Goal: Transaction & Acquisition: Purchase product/service

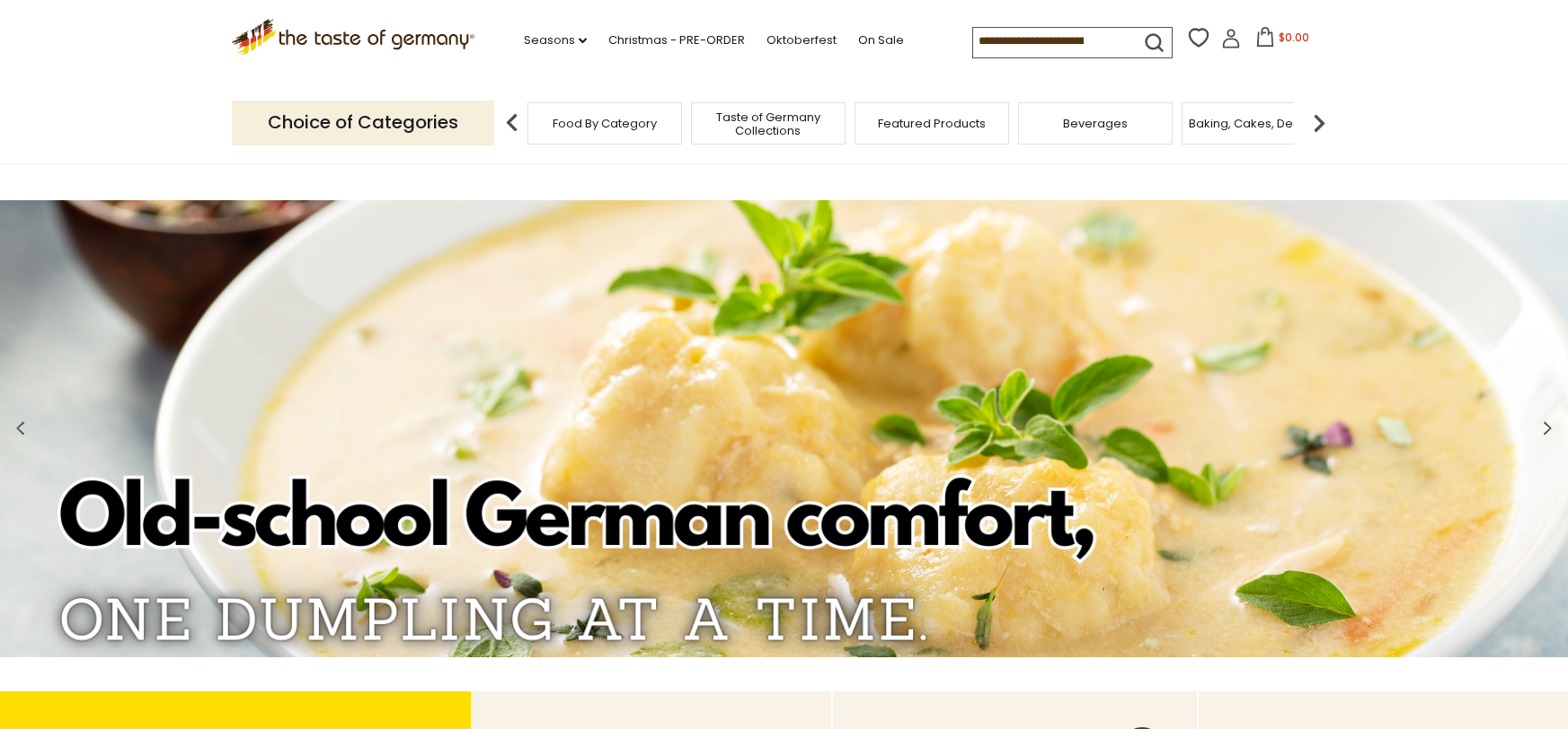
click at [630, 130] on div "Food By Category" at bounding box center [605, 123] width 155 height 42
click at [524, 36] on link "Seasons dropdown_arrow" at bounding box center [555, 40] width 63 height 20
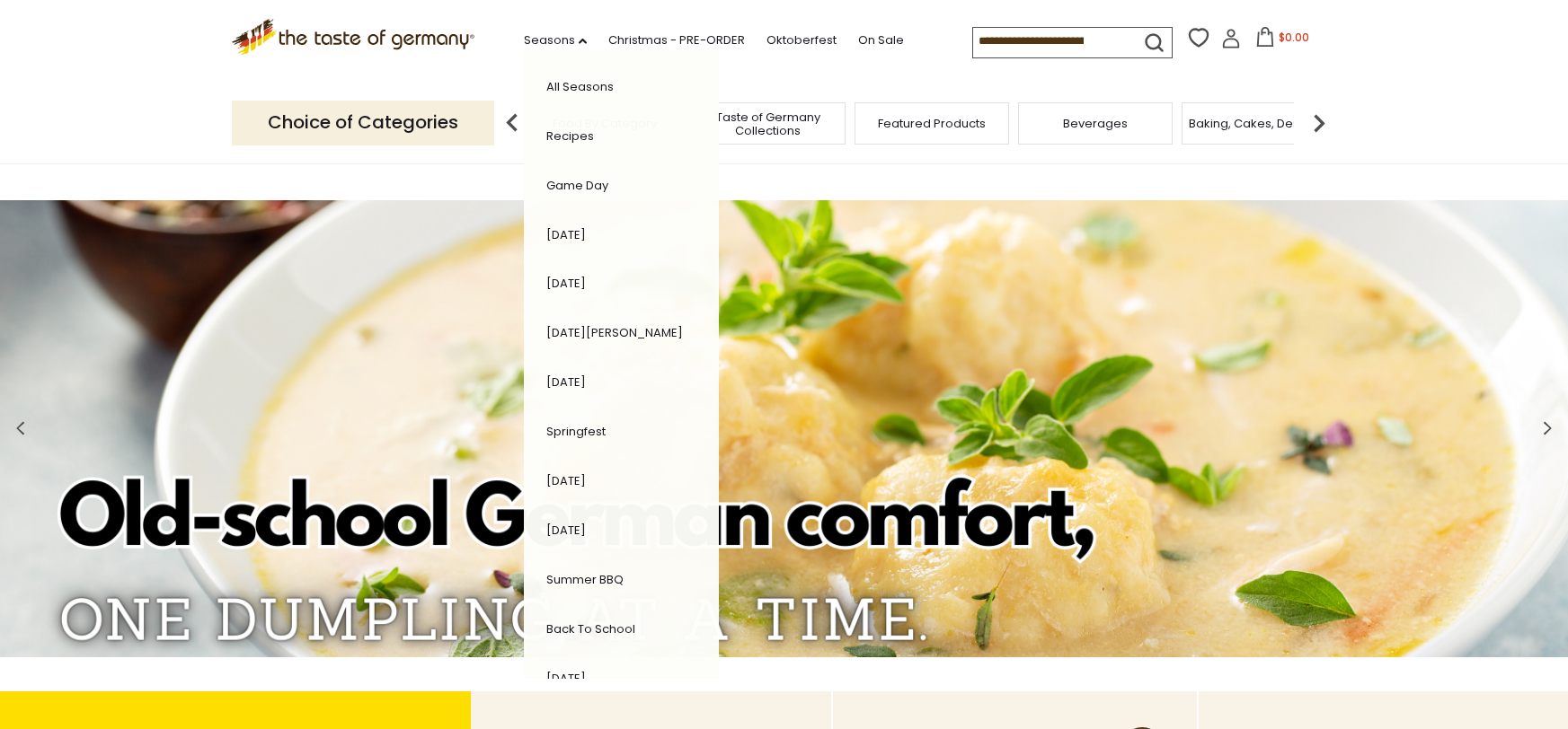
click at [546, 89] on link "All Seasons" at bounding box center [579, 87] width 68 height 17
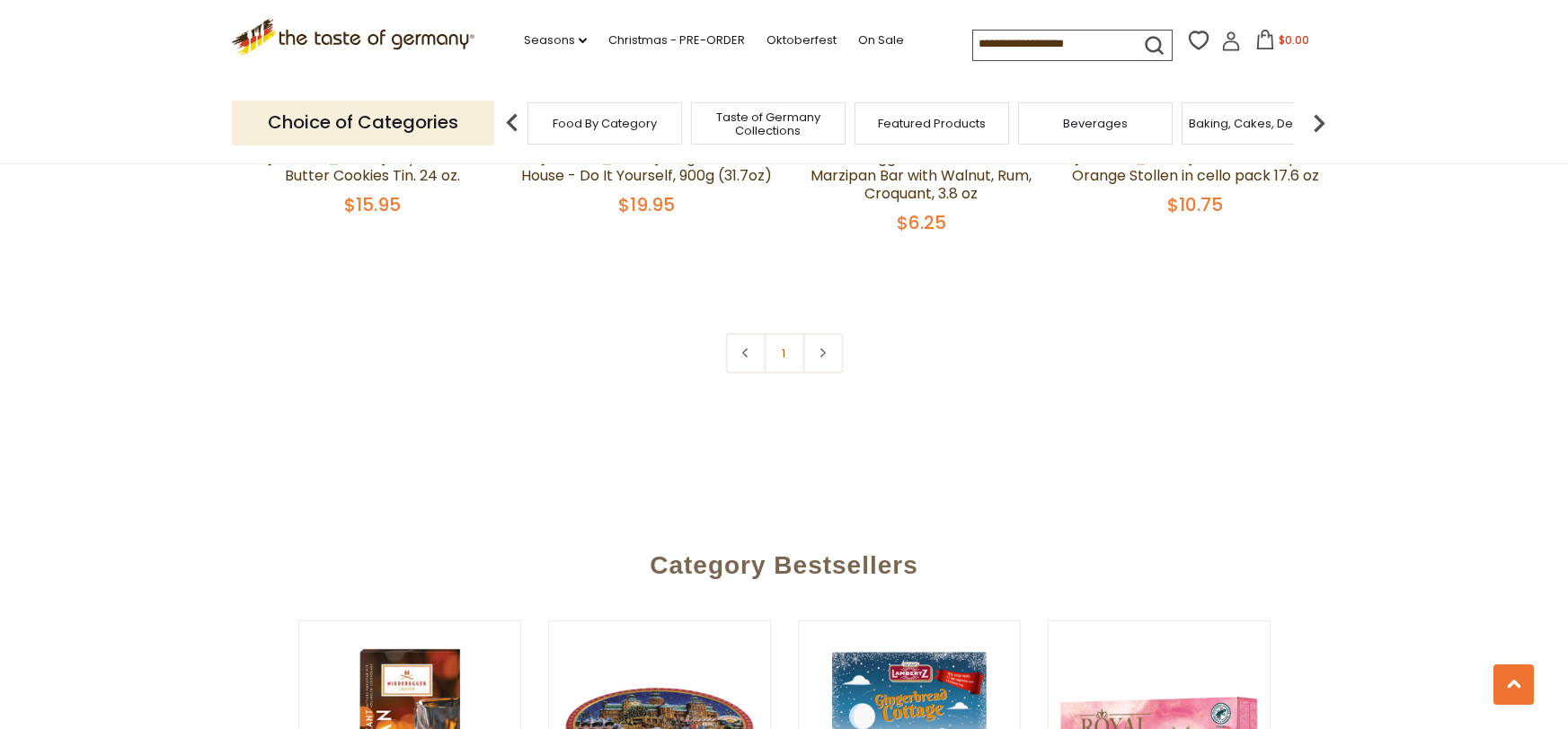
scroll to position [1477, 0]
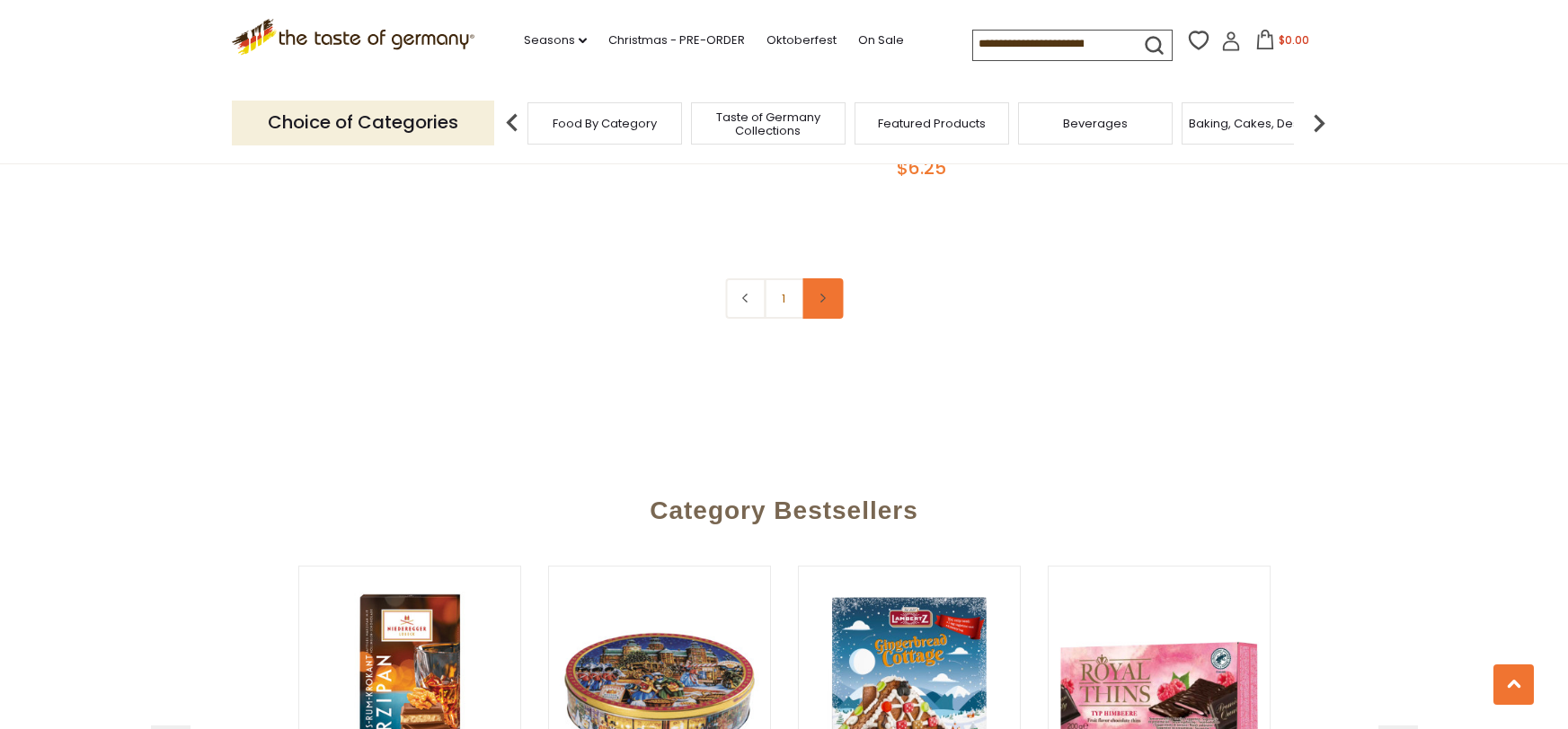
click at [826, 302] on icon at bounding box center [823, 298] width 10 height 9
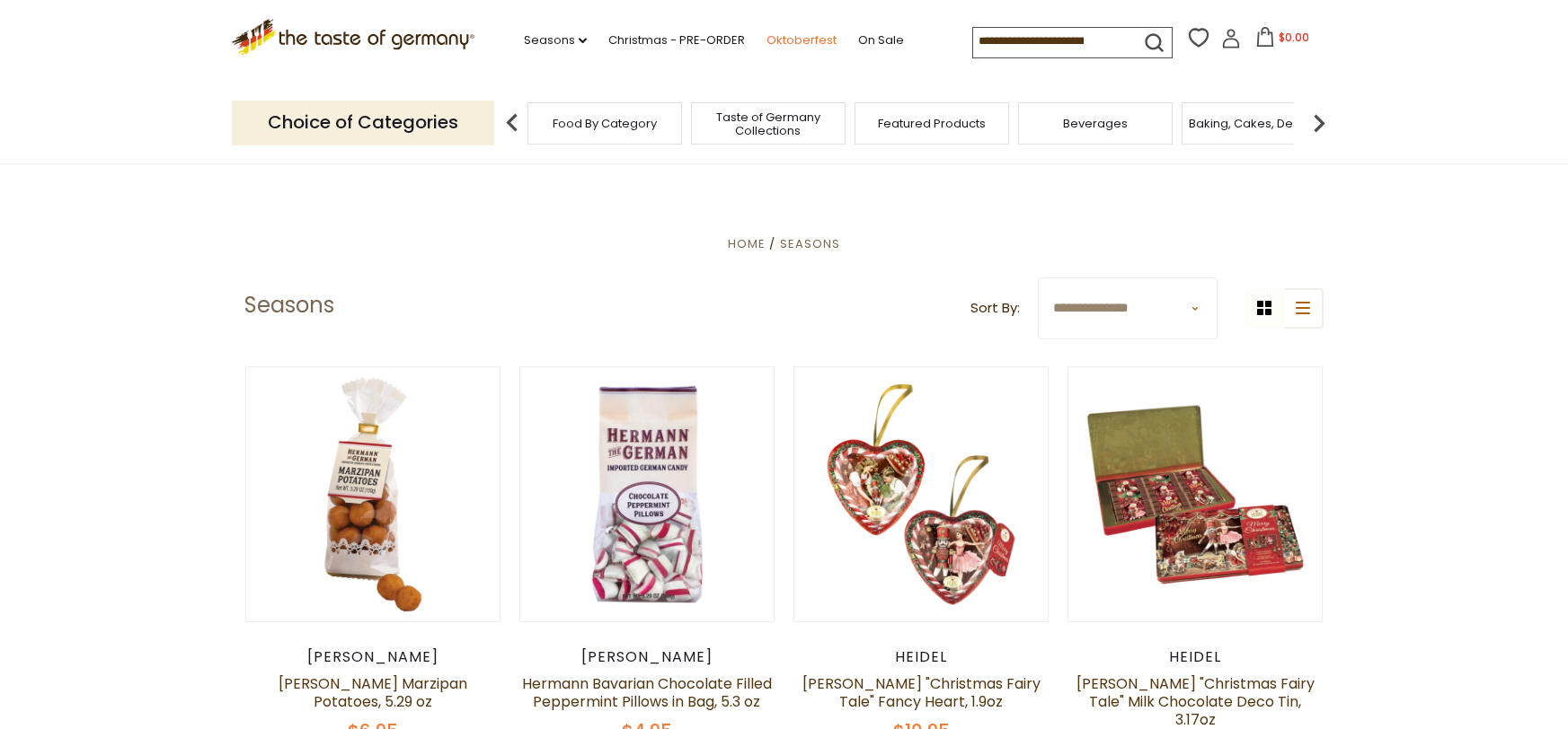
click at [766, 38] on link "Oktoberfest" at bounding box center [801, 40] width 70 height 20
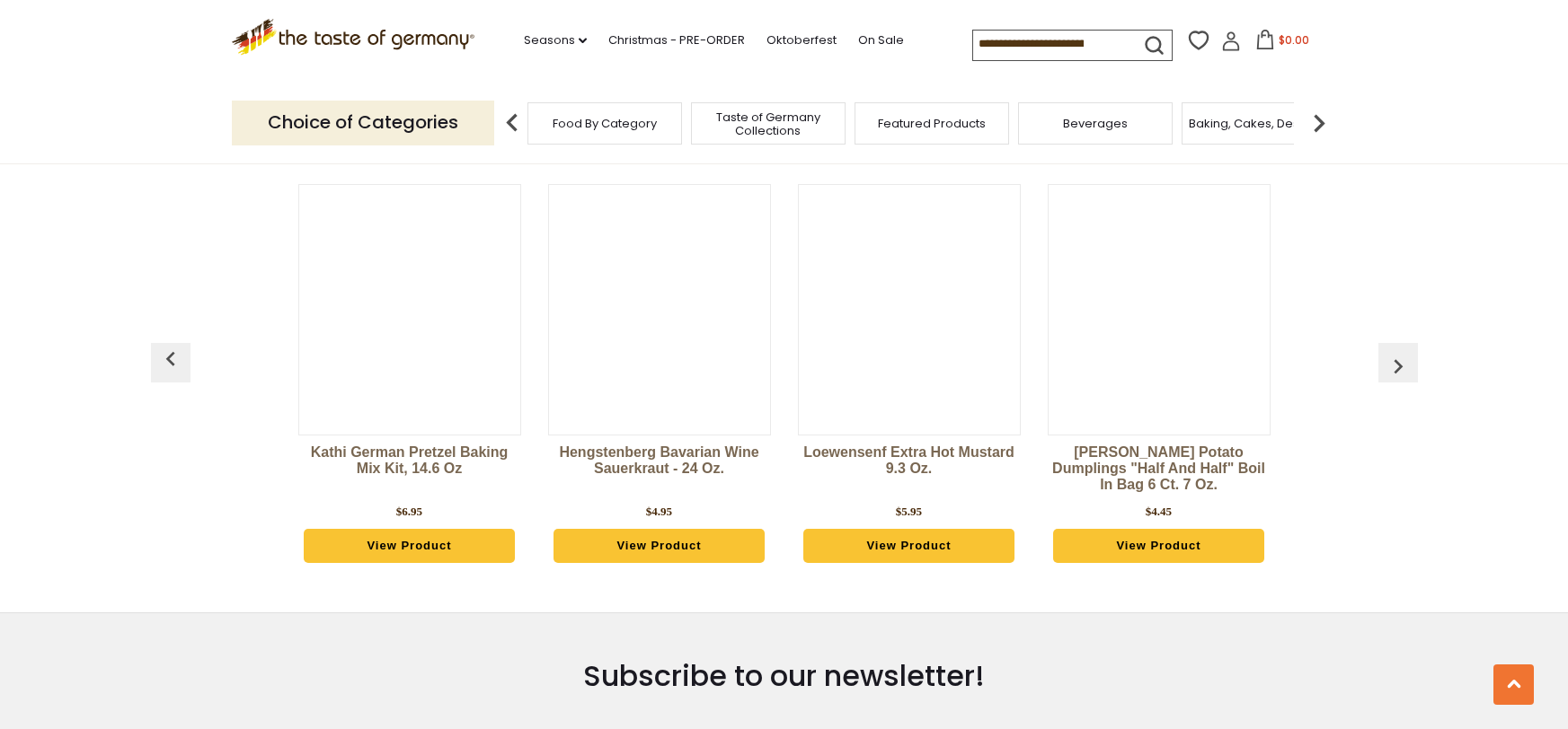
scroll to position [4948, 0]
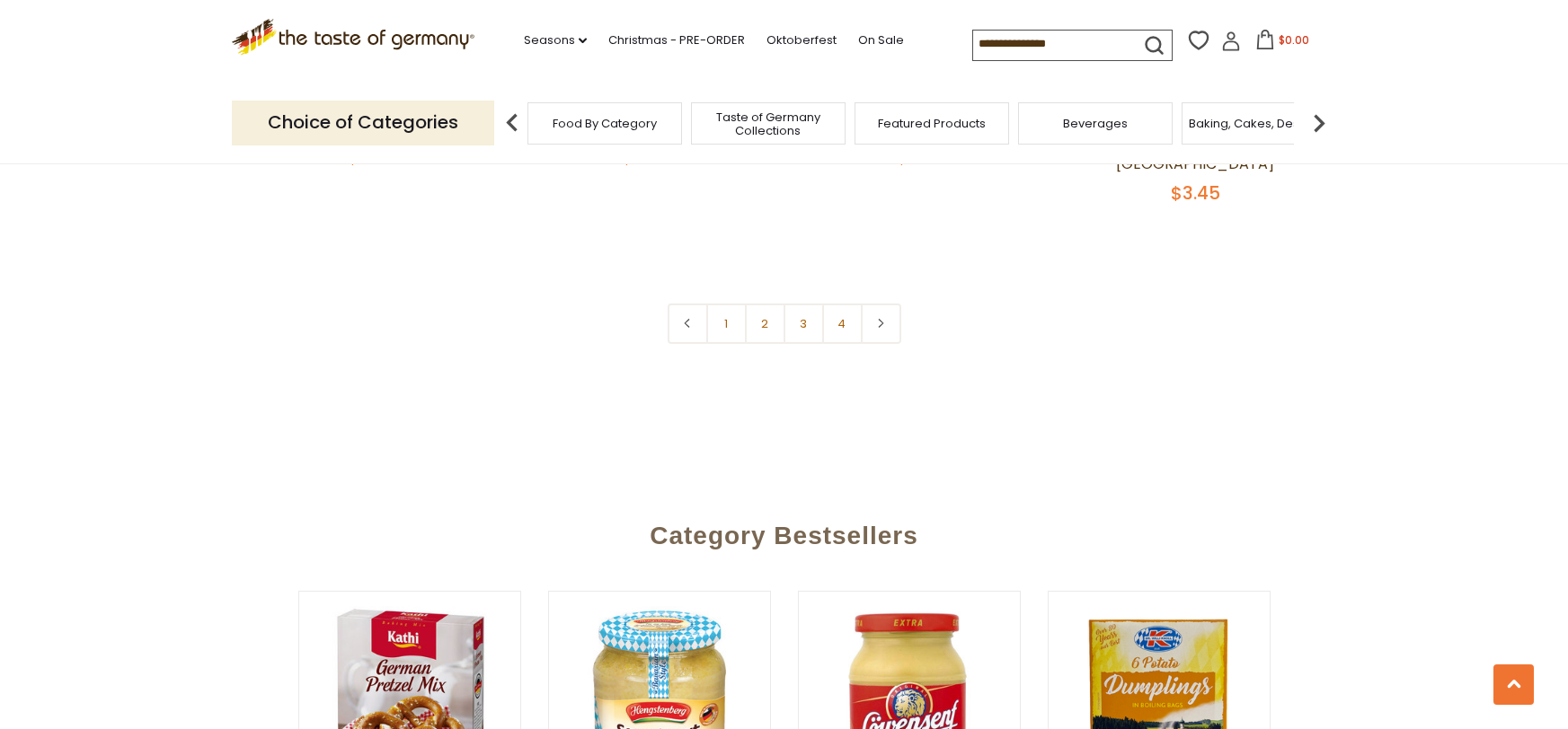
scroll to position [4555, 0]
click at [885, 344] on link at bounding box center [881, 323] width 40 height 40
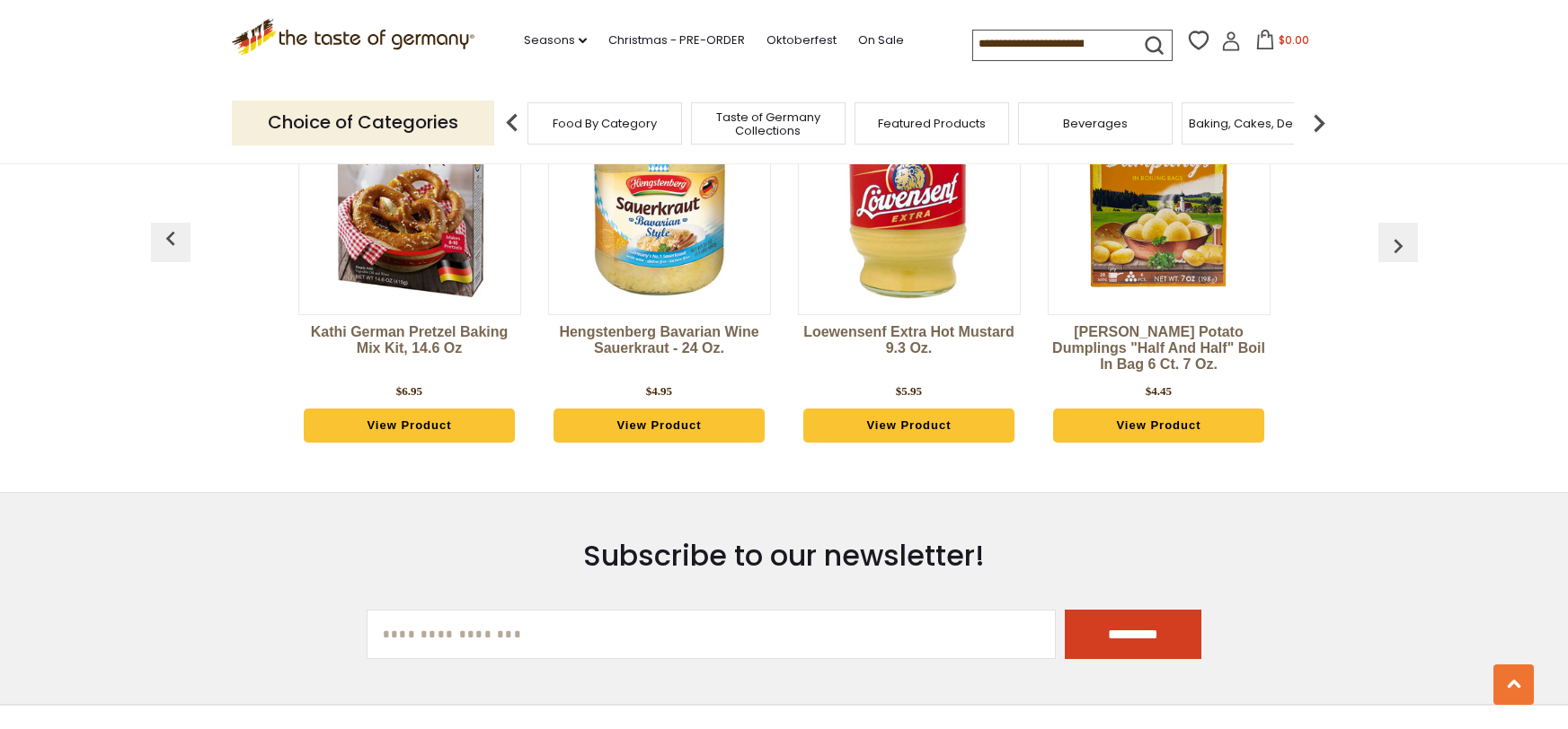
scroll to position [4940, 0]
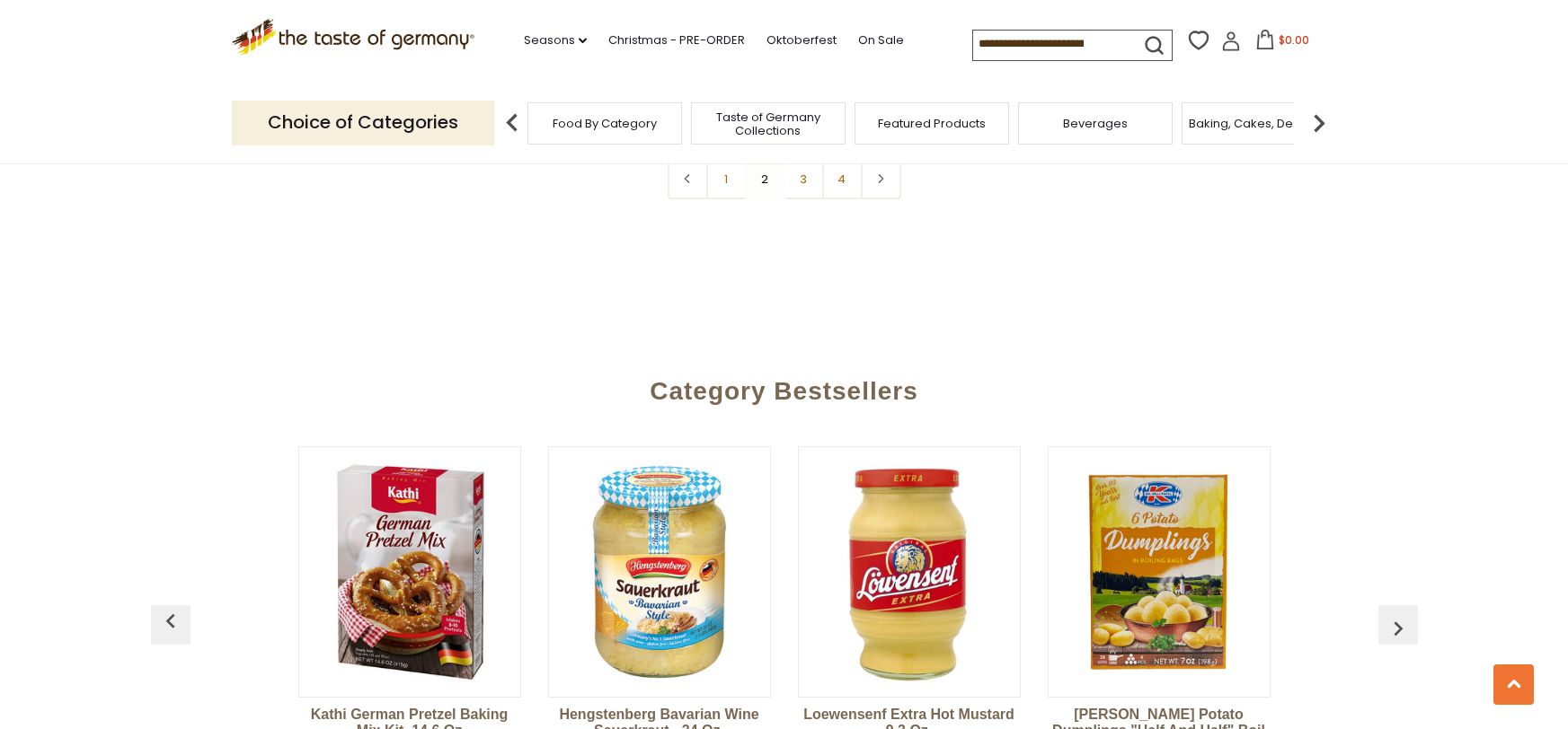
scroll to position [4664, 0]
click at [798, 198] on link "3" at bounding box center [804, 178] width 40 height 40
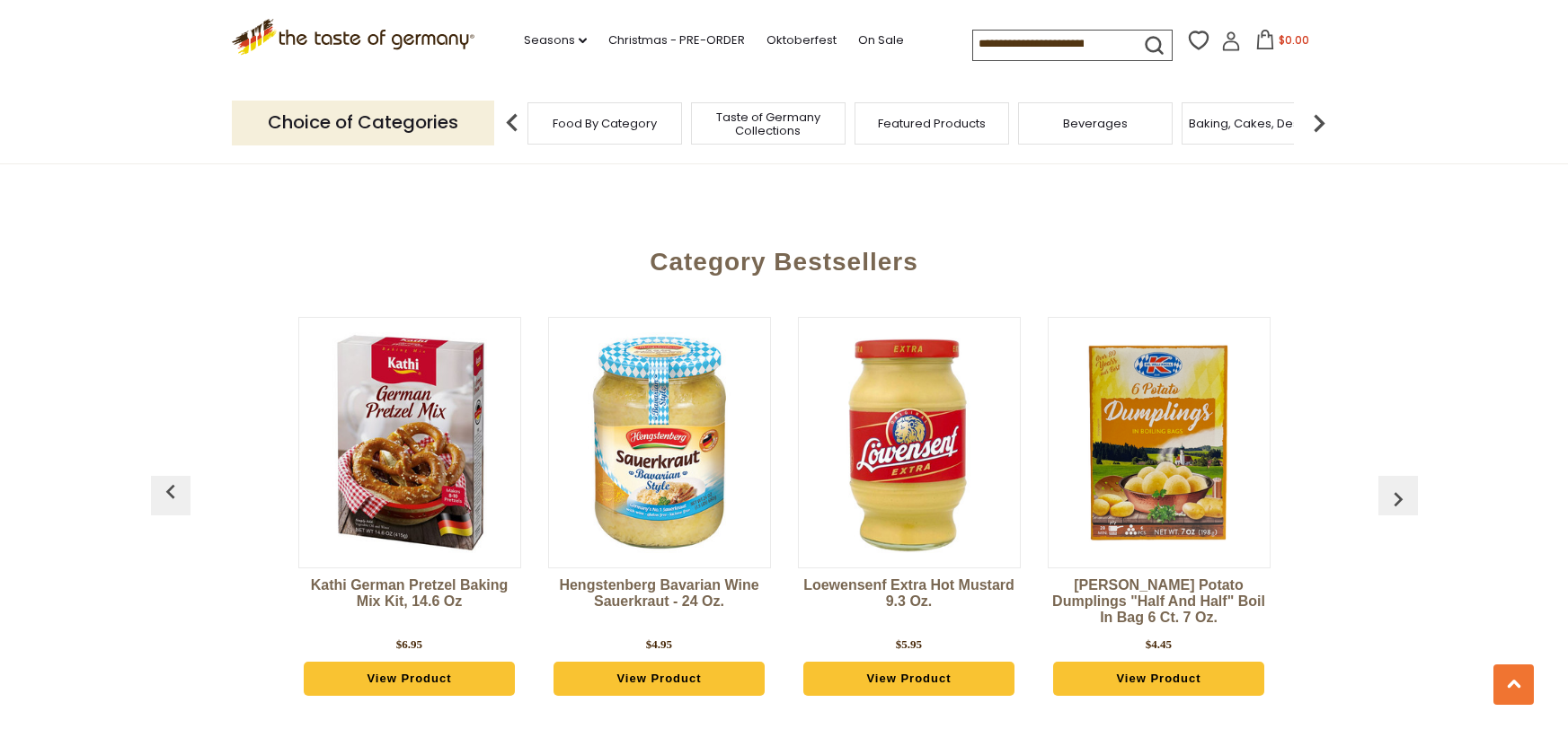
scroll to position [4682, 0]
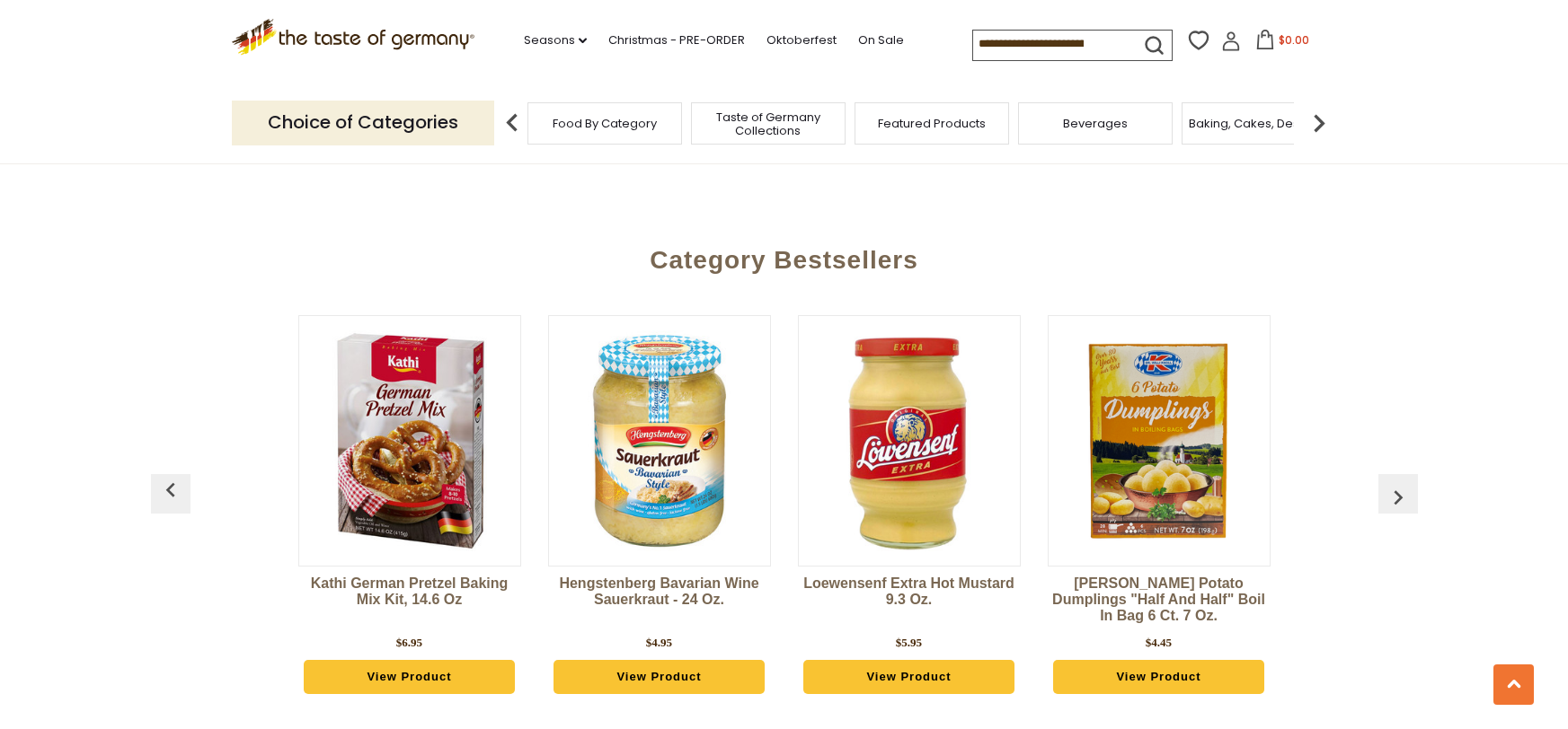
click at [847, 69] on link "4" at bounding box center [842, 48] width 40 height 40
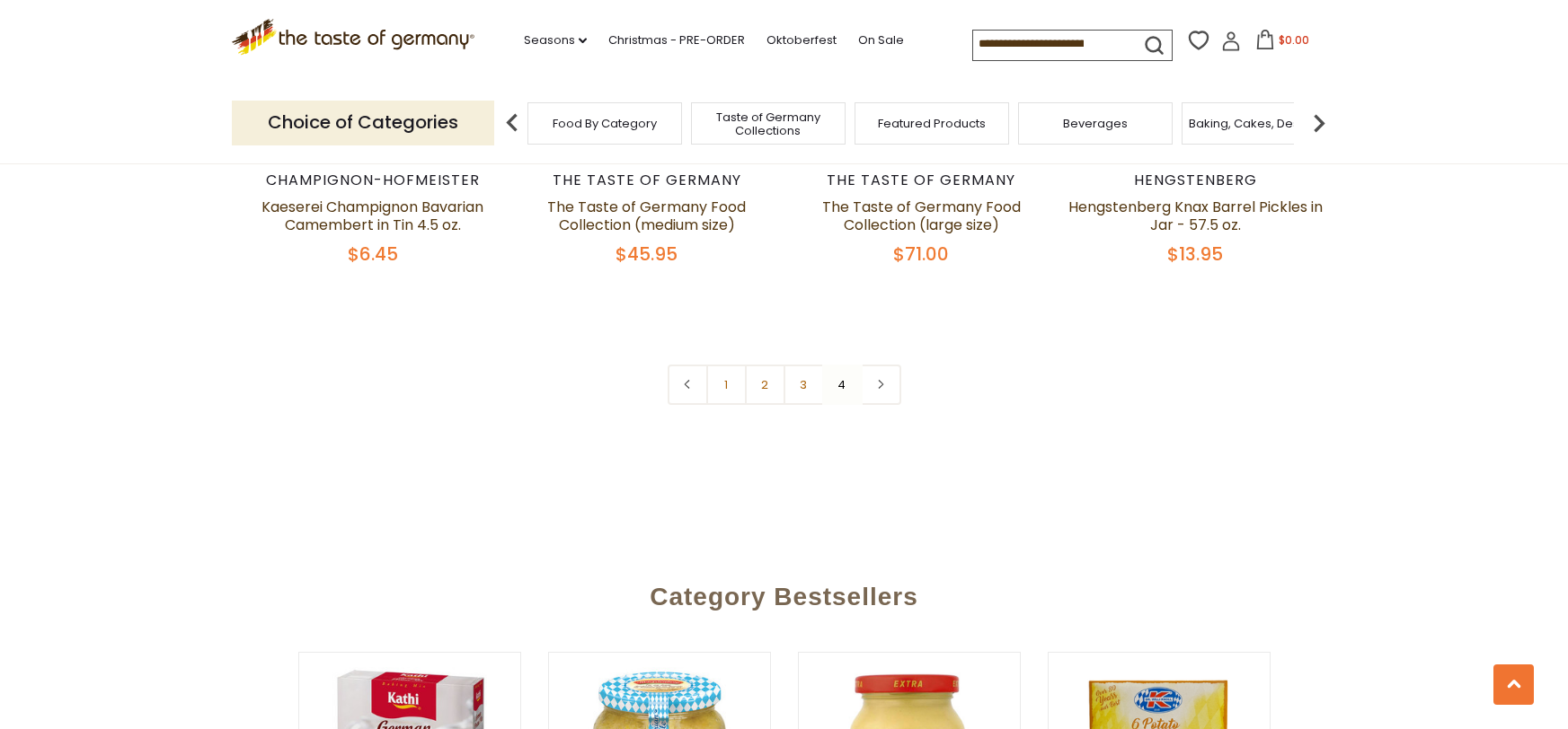
scroll to position [893, 0]
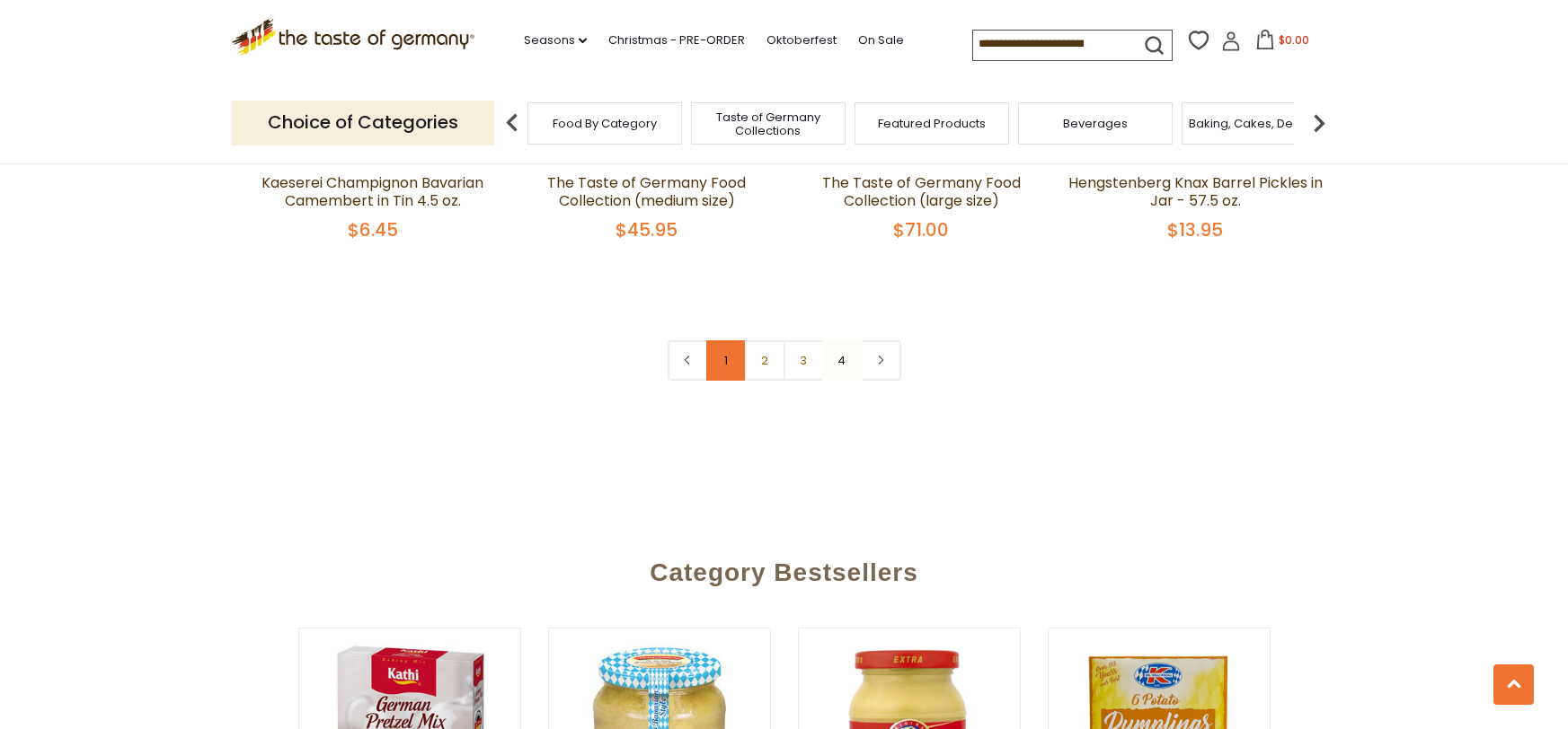
click at [716, 381] on link "1" at bounding box center [726, 361] width 40 height 40
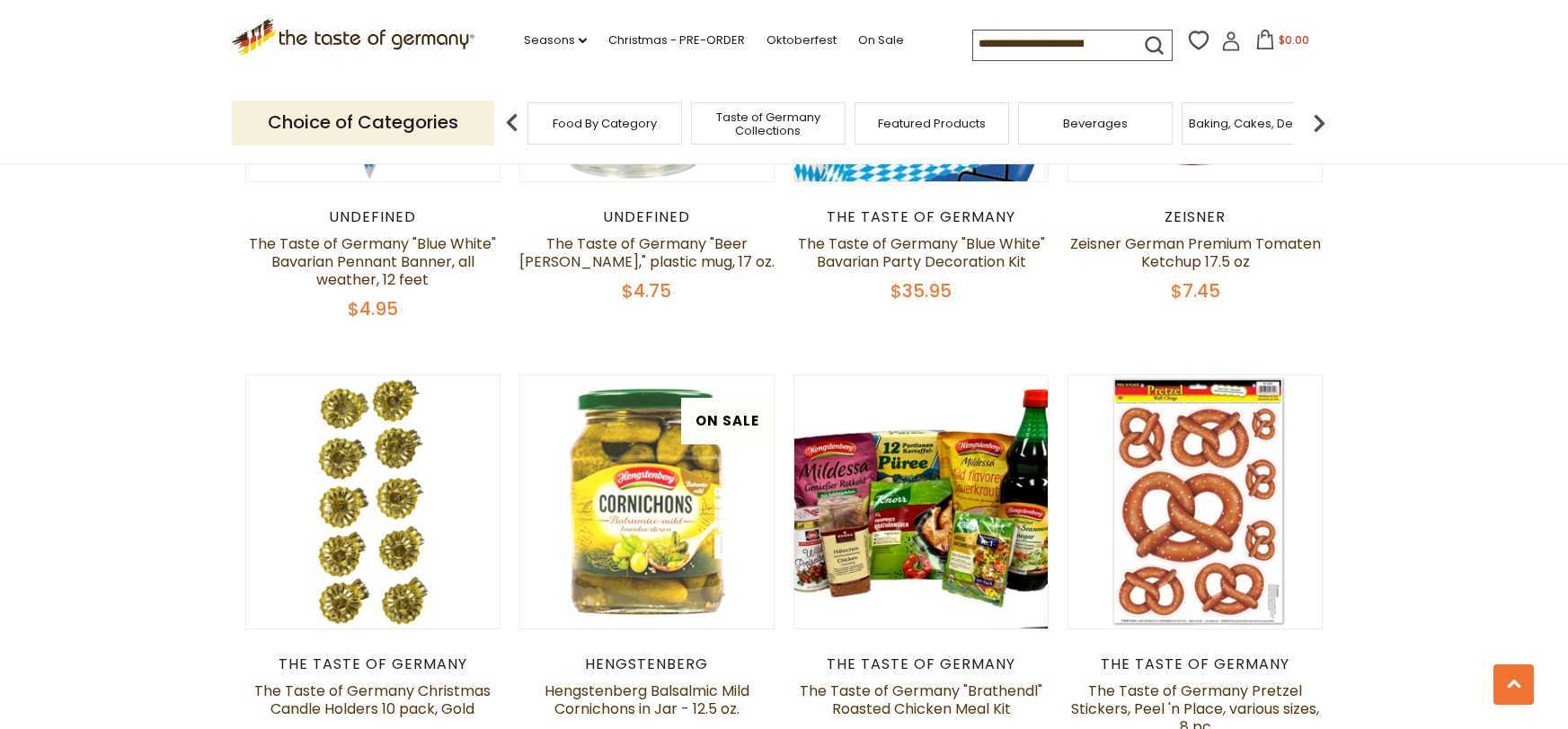
scroll to position [2986, 0]
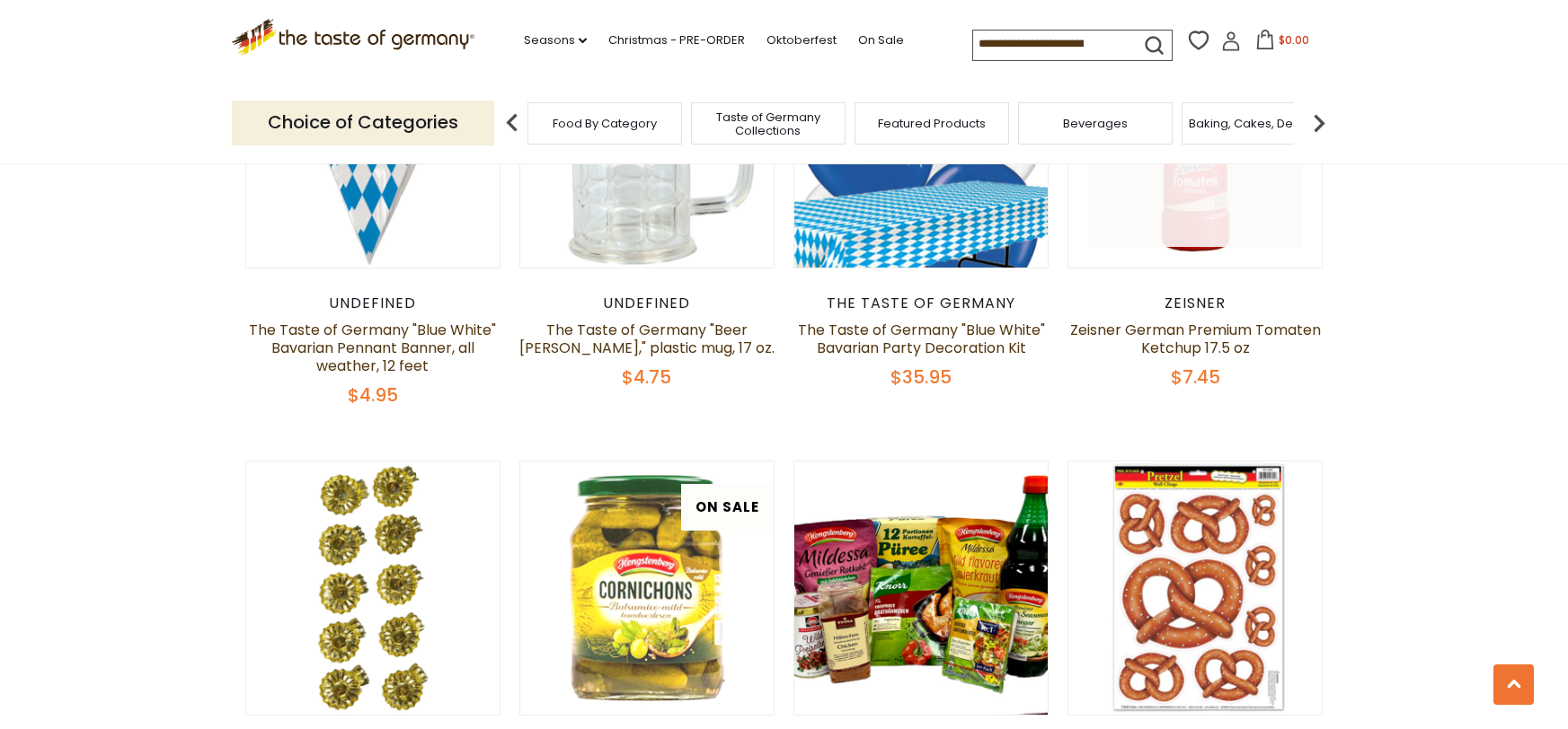
click at [1179, 247] on link at bounding box center [1195, 140] width 214 height 214
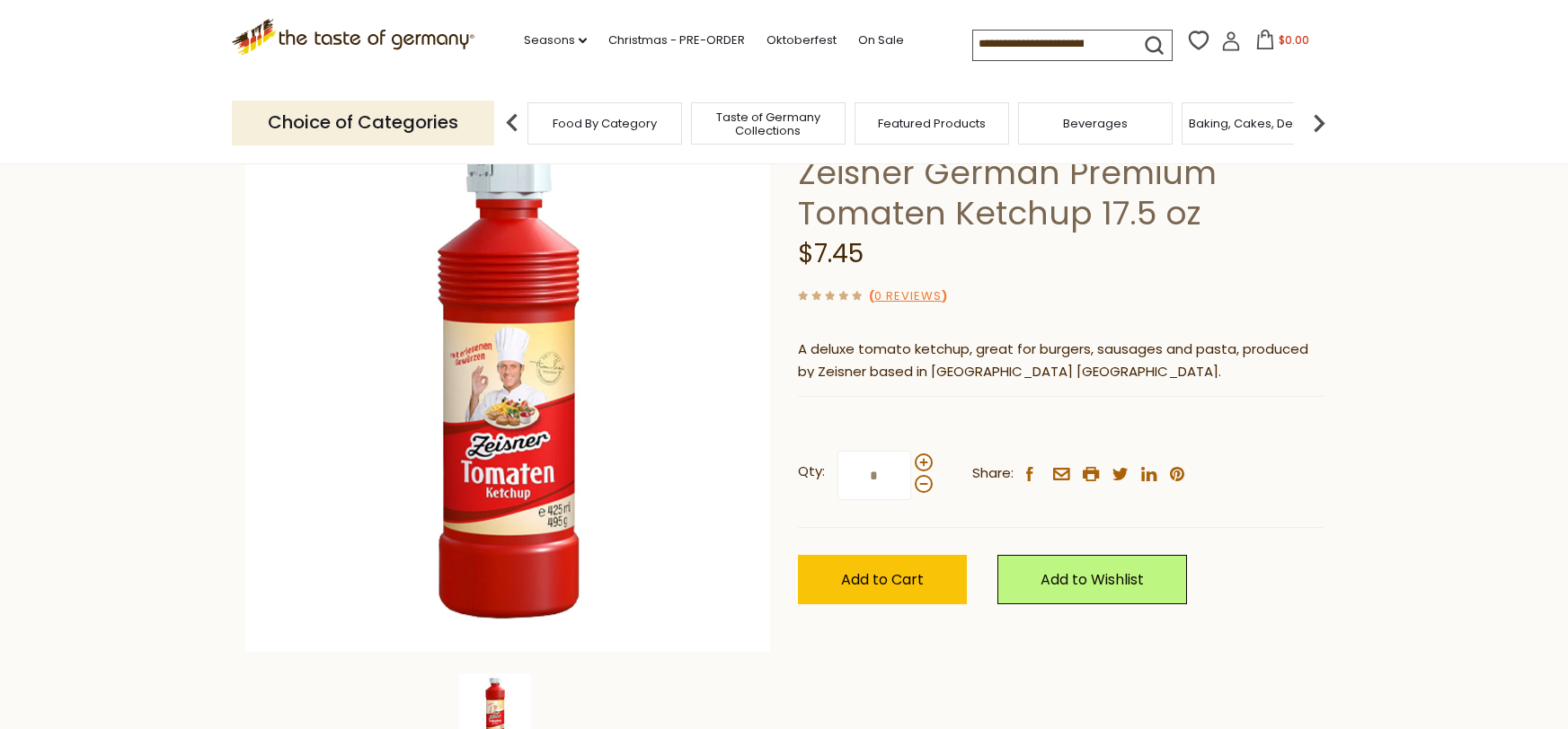
scroll to position [125, 0]
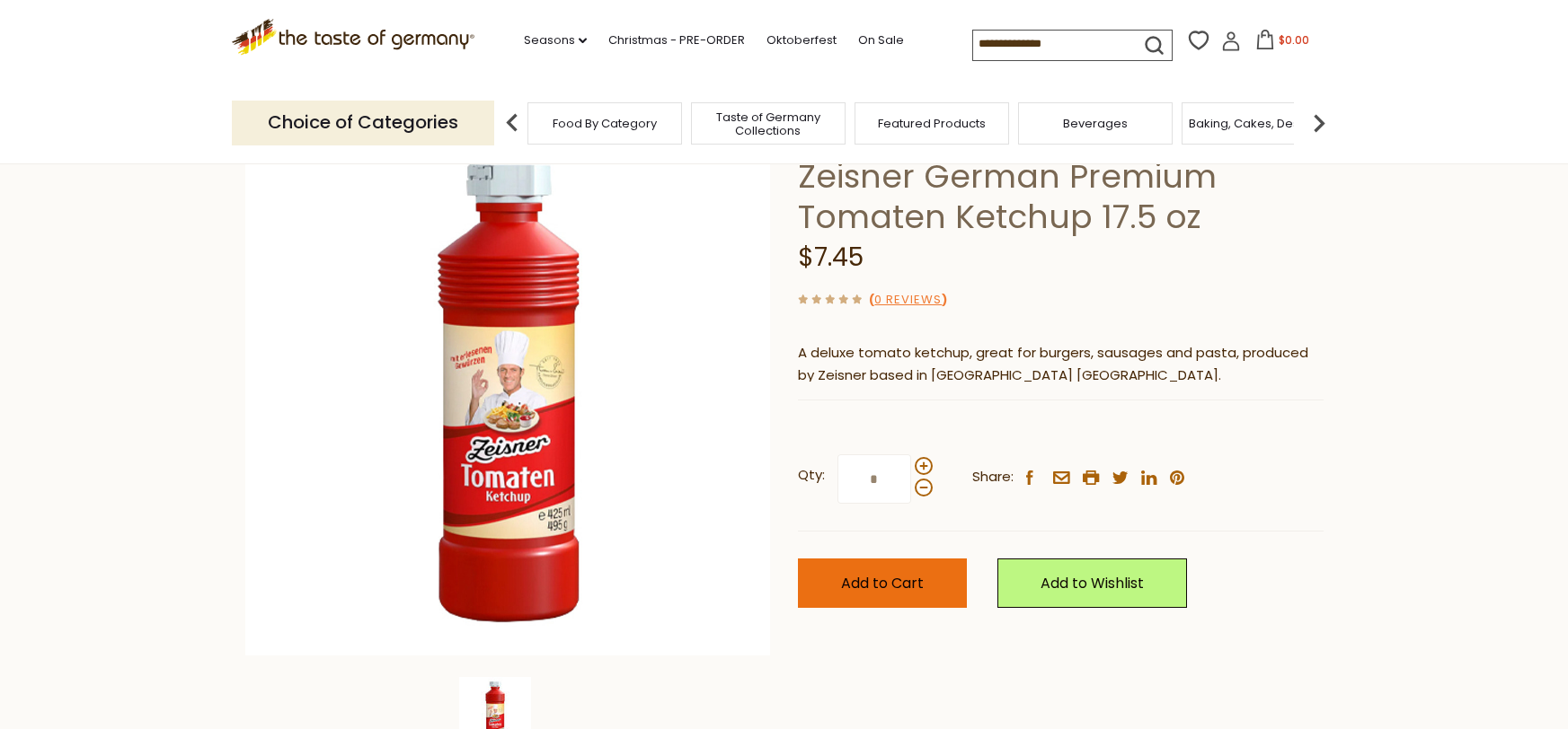
click at [897, 594] on span "Add to Cart" at bounding box center [882, 584] width 83 height 21
click at [624, 124] on span "Food By Category" at bounding box center [596, 123] width 104 height 13
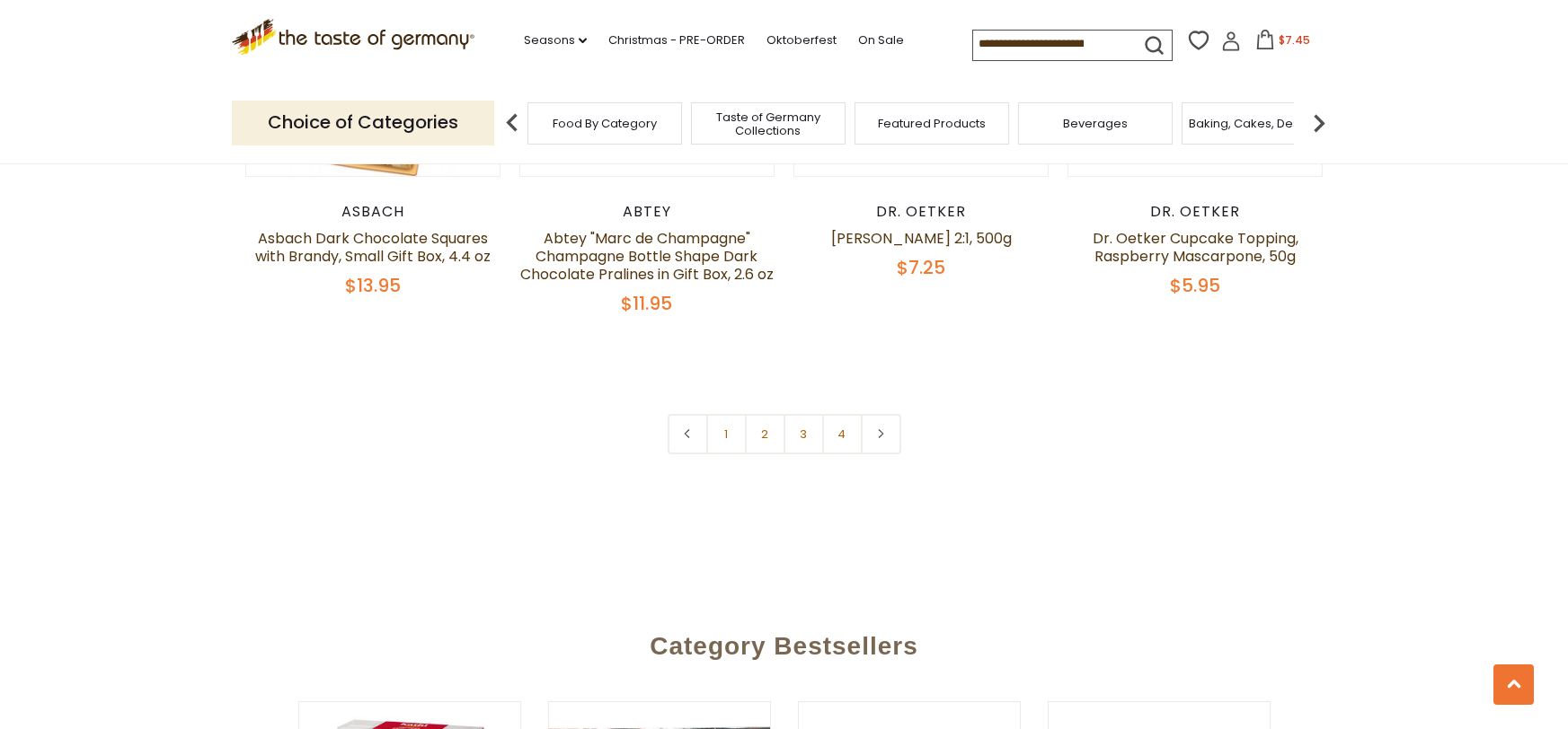
scroll to position [4198, 0]
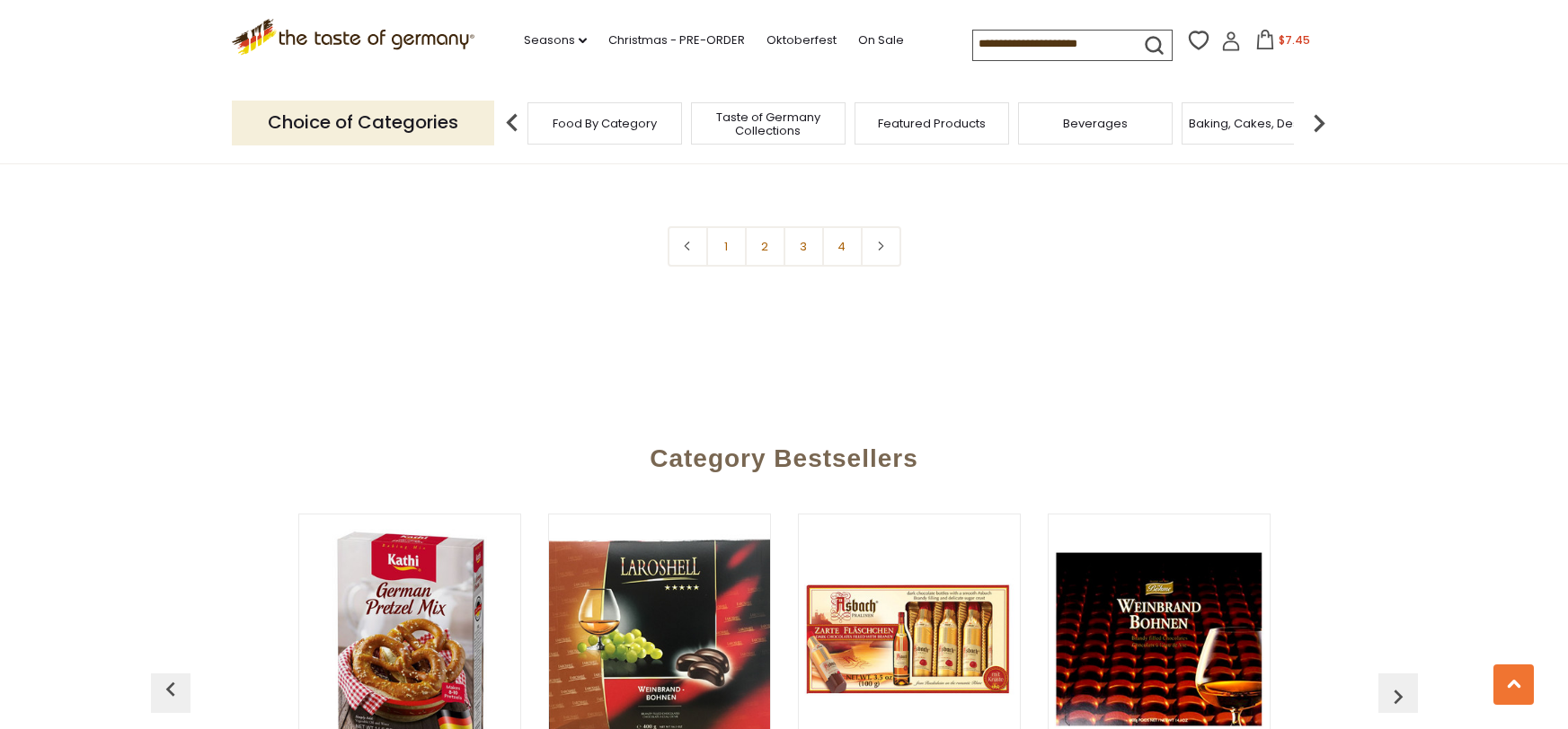
click at [764, 267] on link "2" at bounding box center [764, 246] width 40 height 40
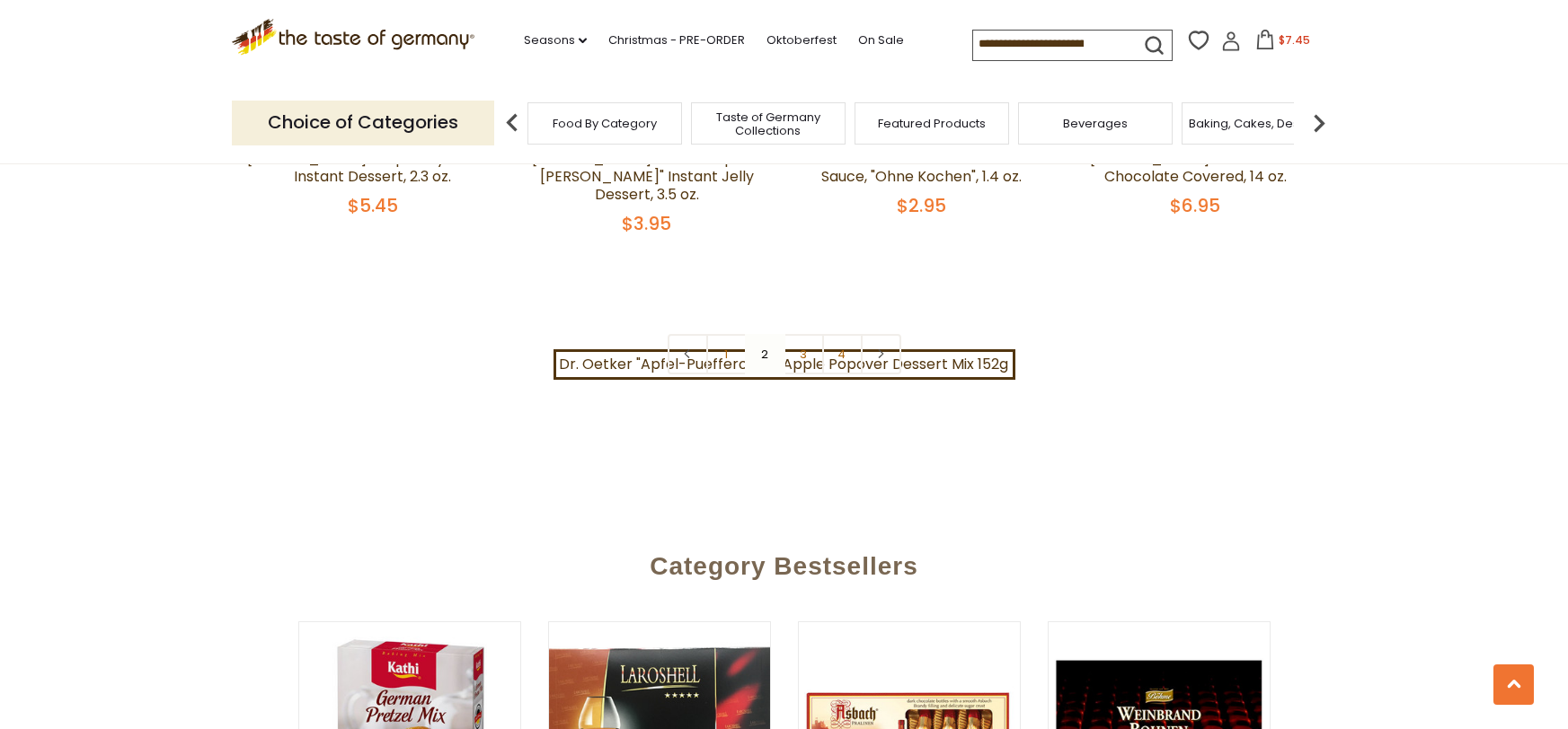
scroll to position [4134, 0]
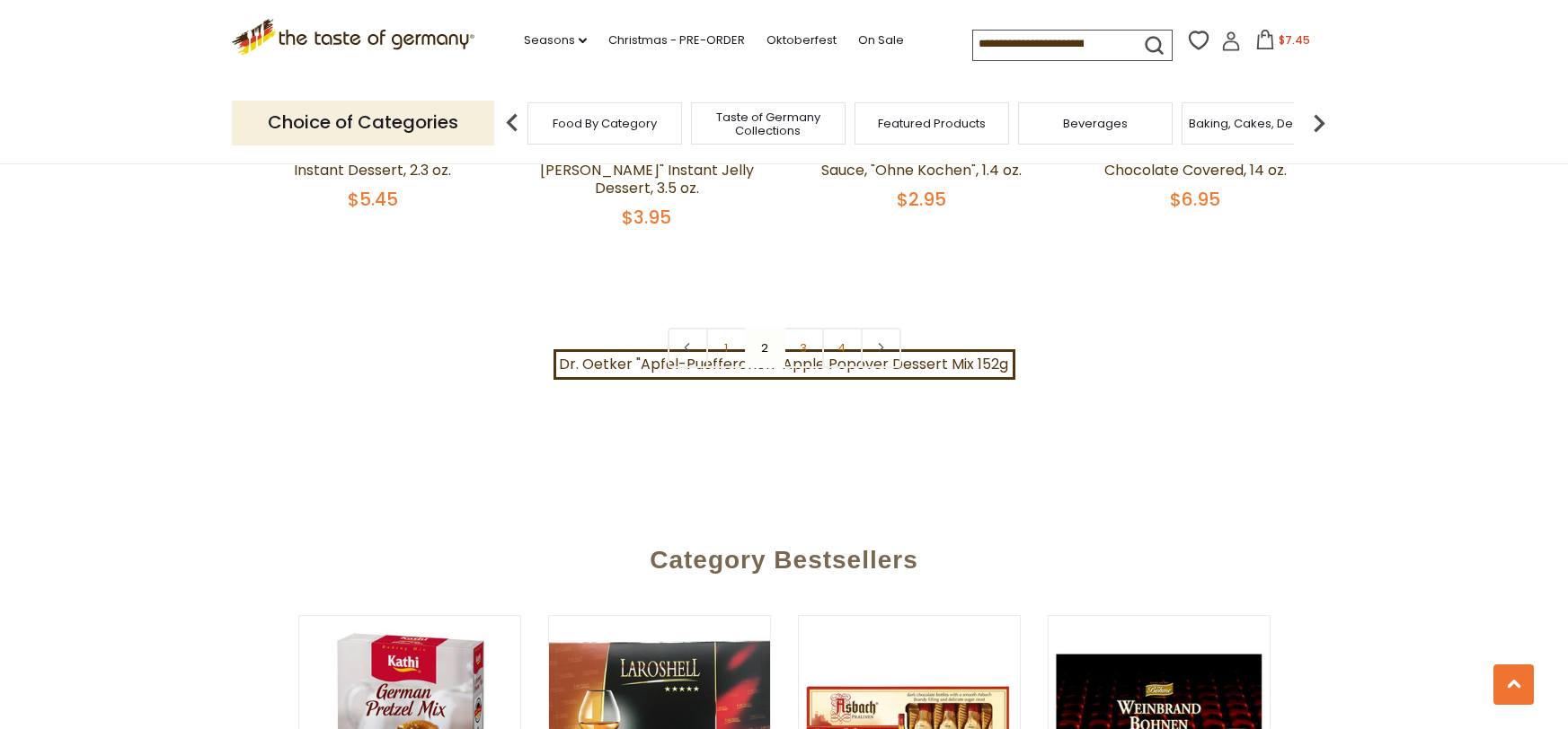
click at [802, 368] on link "3" at bounding box center [804, 348] width 40 height 40
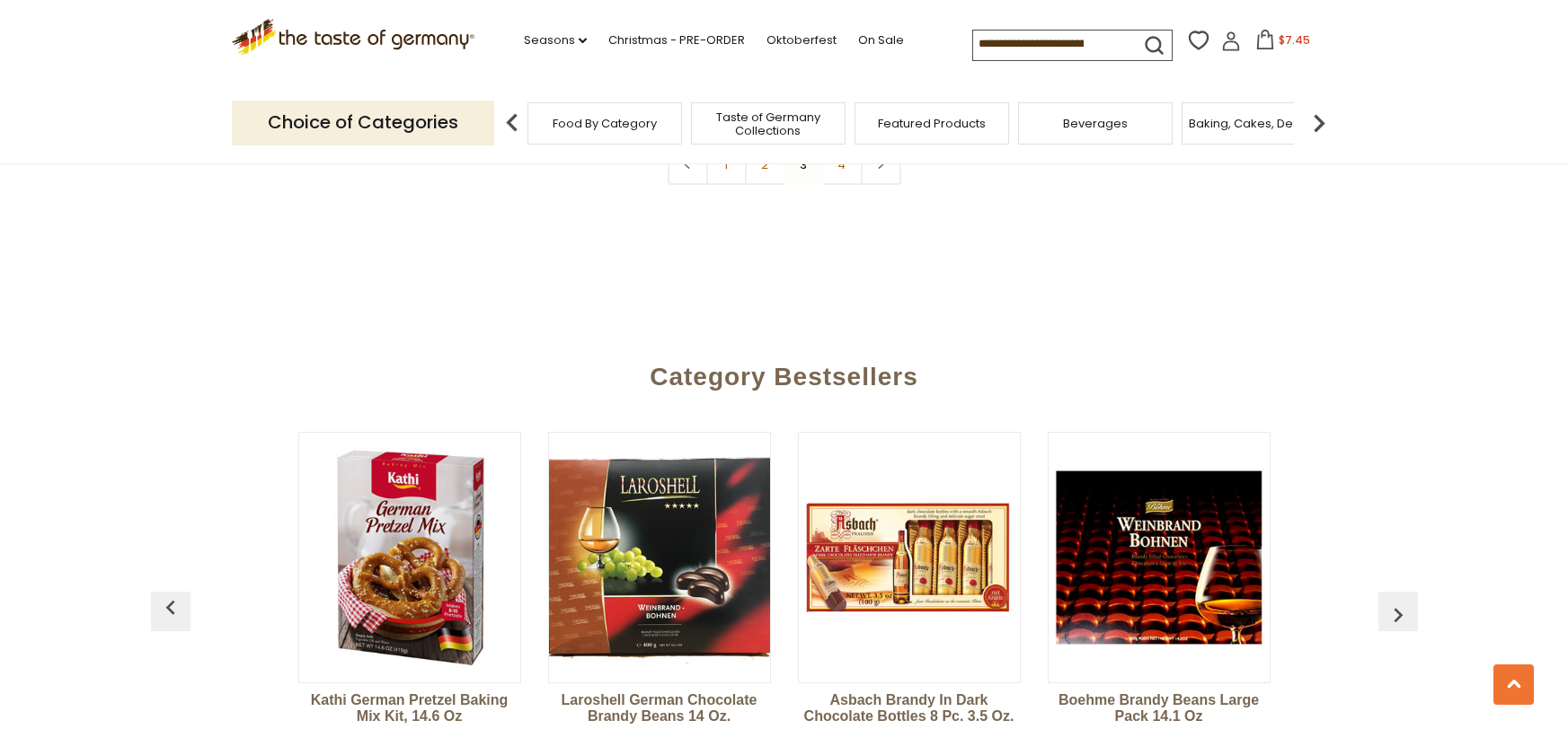
scroll to position [4290, 0]
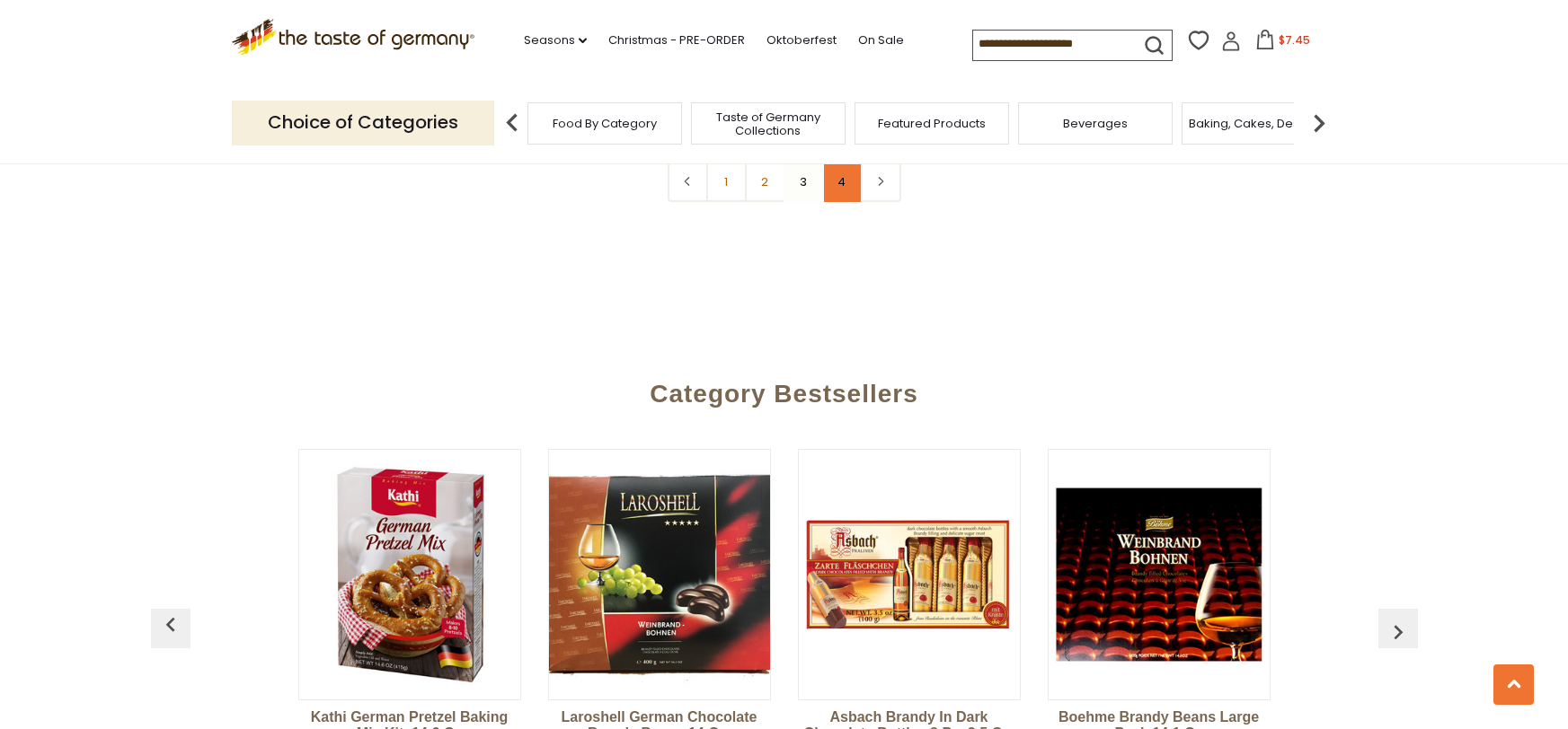
click at [834, 202] on link "4" at bounding box center [842, 181] width 40 height 40
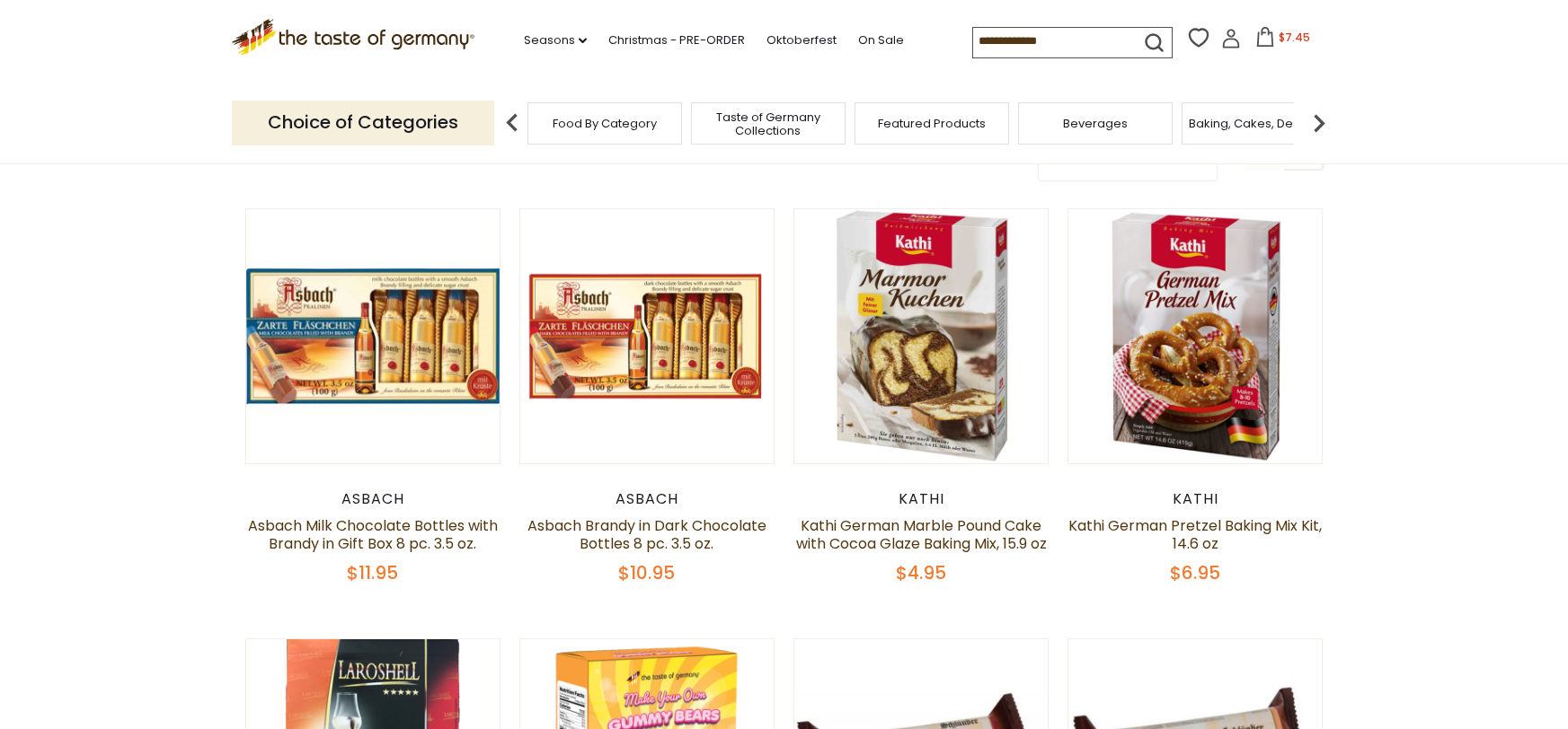
scroll to position [0, 0]
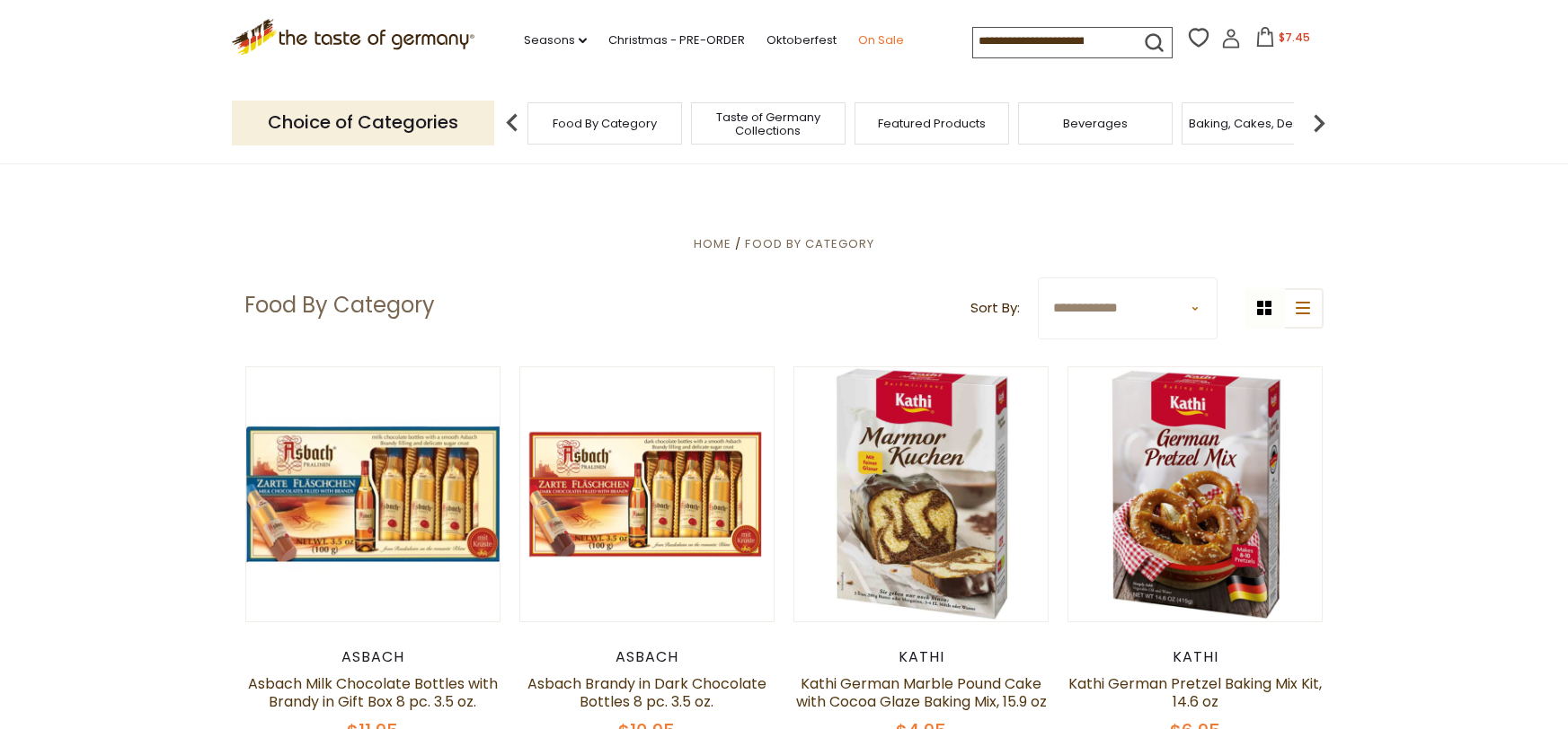
click at [858, 37] on link "On Sale" at bounding box center [881, 40] width 46 height 20
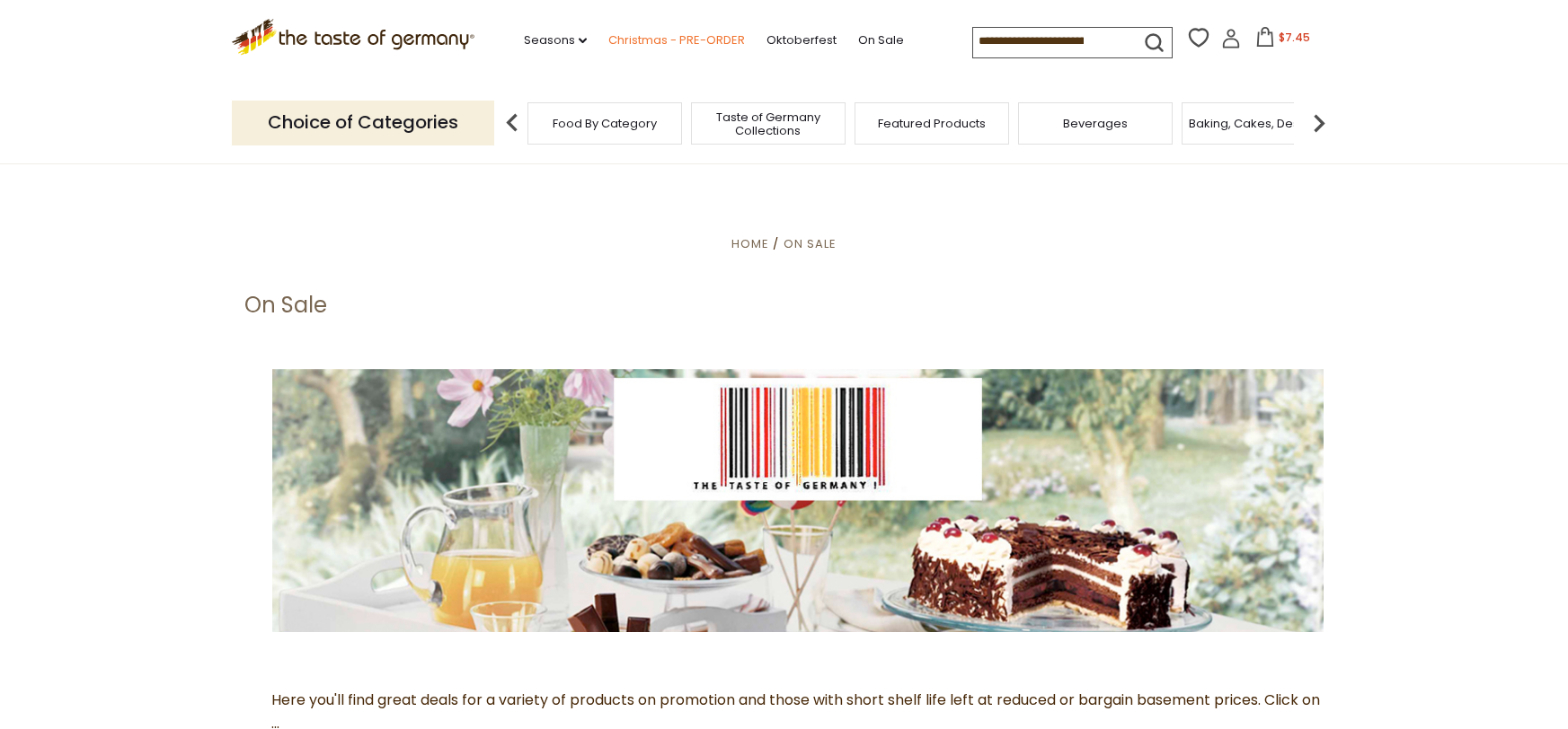
click at [652, 39] on link "Christmas - PRE-ORDER" at bounding box center [676, 40] width 136 height 20
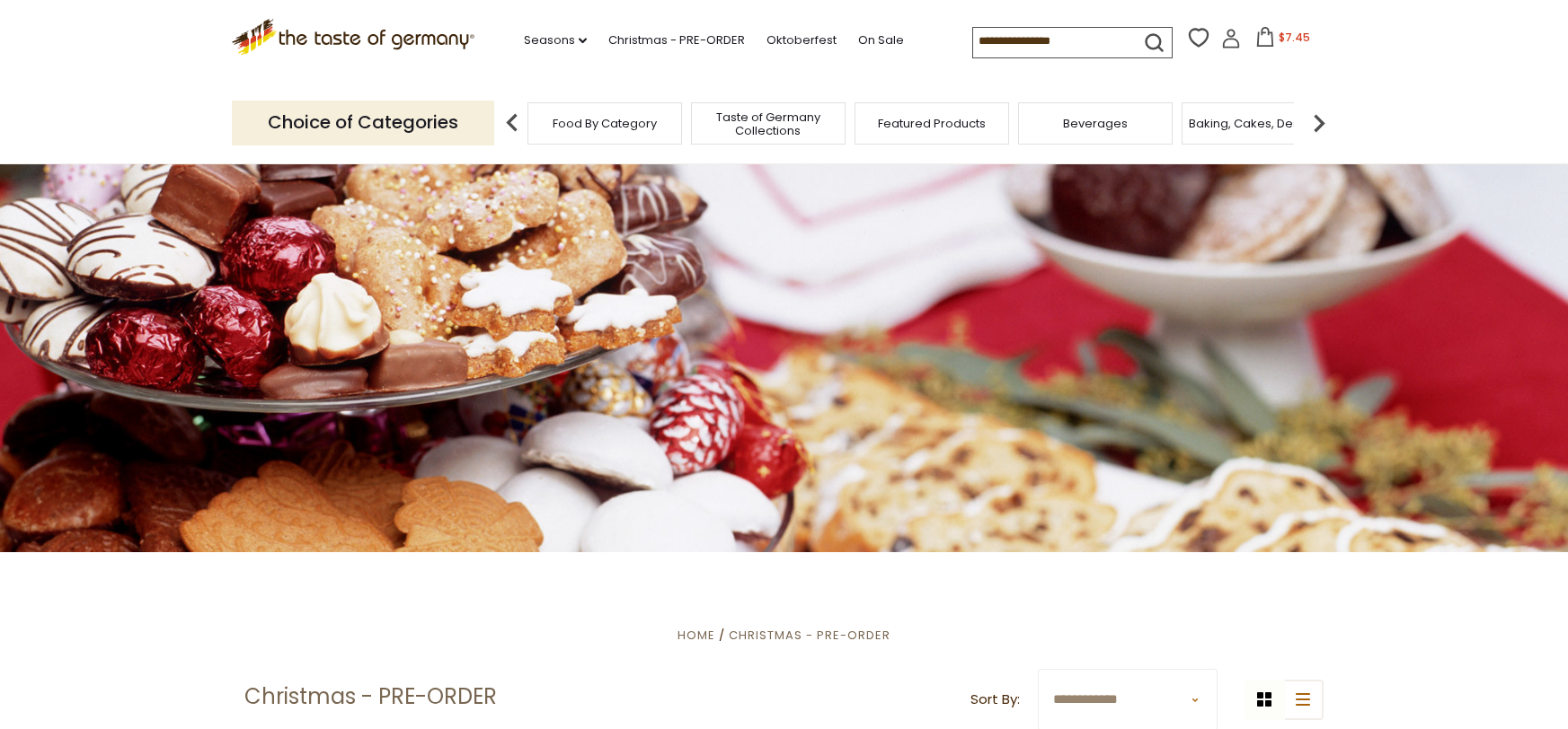
click at [1279, 35] on span "$7.45" at bounding box center [1294, 37] width 31 height 15
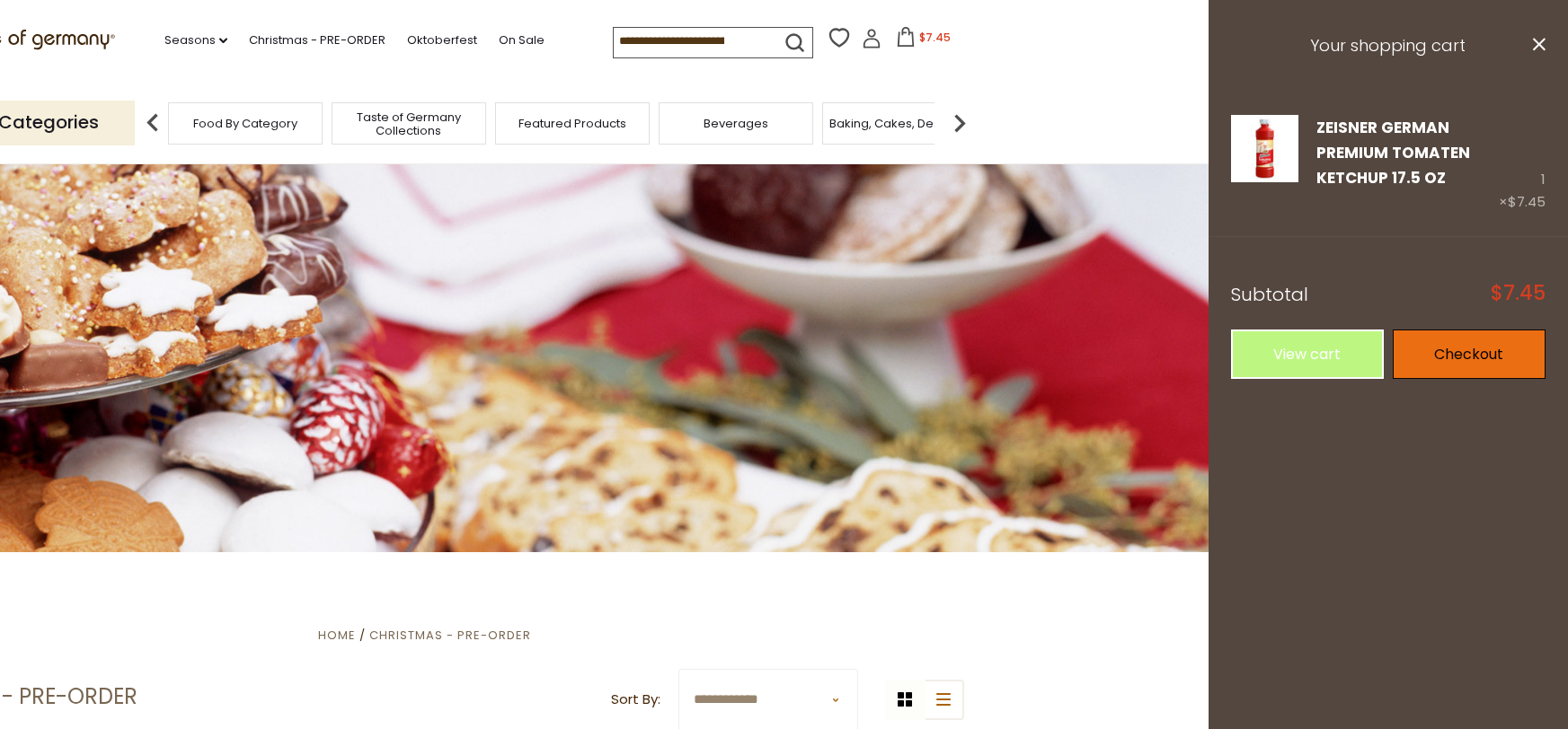
click at [1466, 379] on link "Checkout" at bounding box center [1469, 355] width 153 height 50
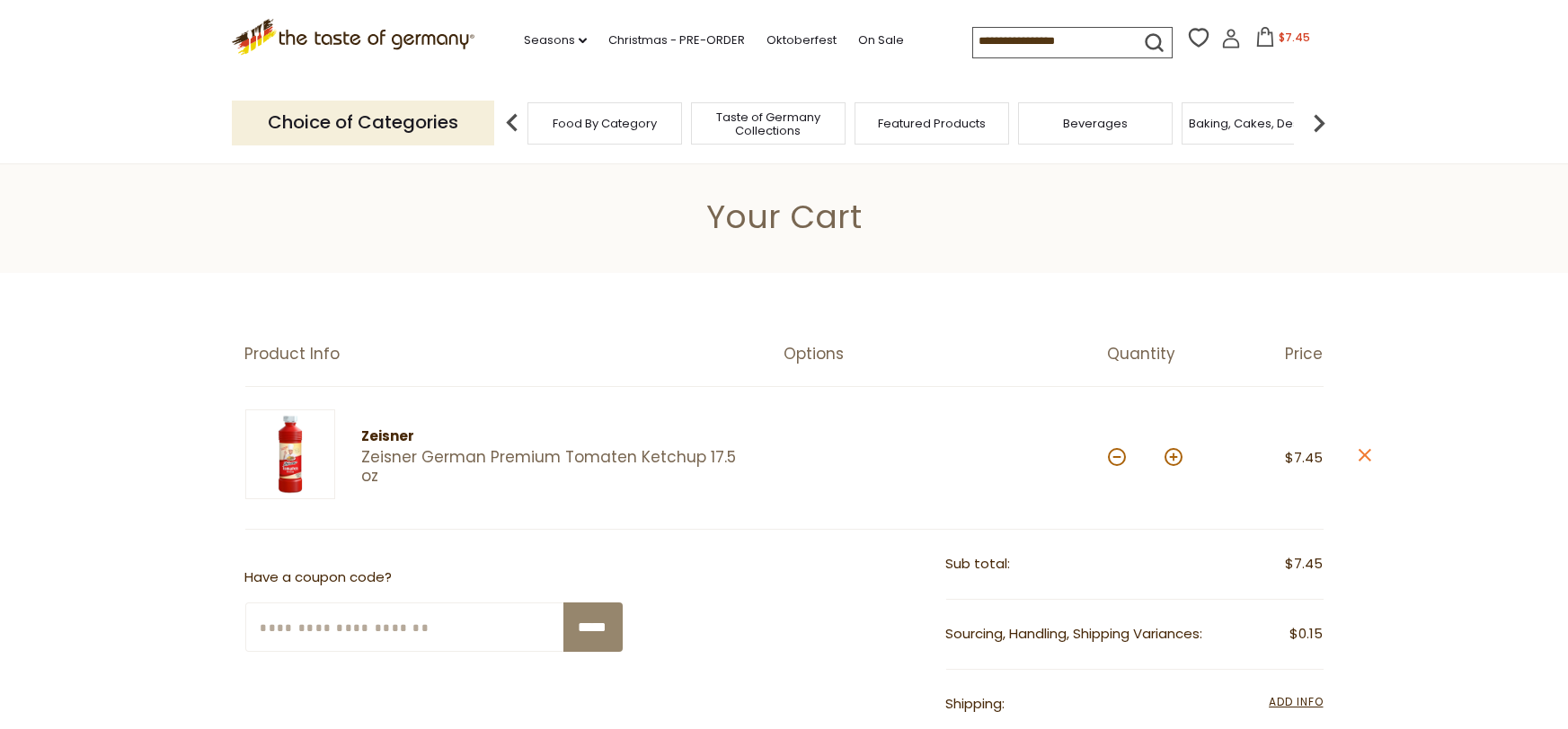
click at [1371, 463] on icon "close" at bounding box center [1365, 456] width 13 height 13
